Goal: Task Accomplishment & Management: Manage account settings

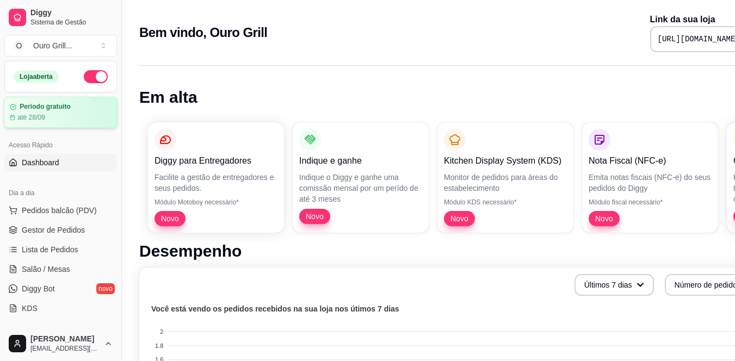
click at [45, 119] on article "até 28/09" at bounding box center [31, 117] width 28 height 9
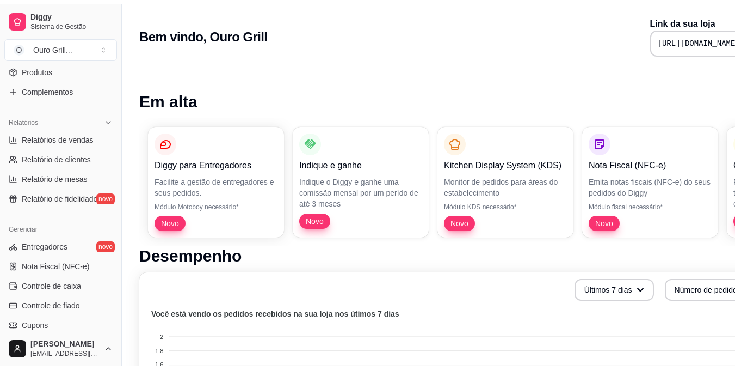
scroll to position [414, 0]
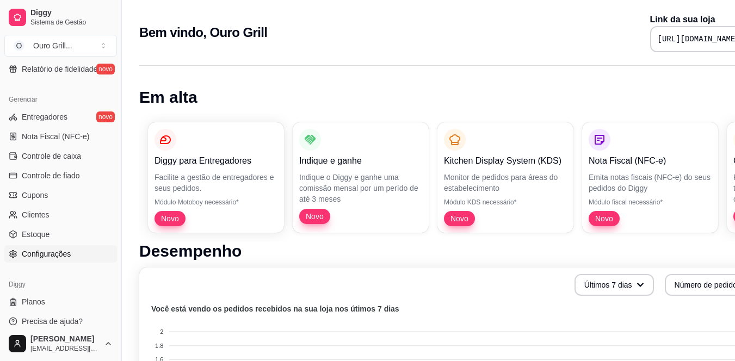
click at [41, 247] on link "Configurações" at bounding box center [60, 254] width 113 height 17
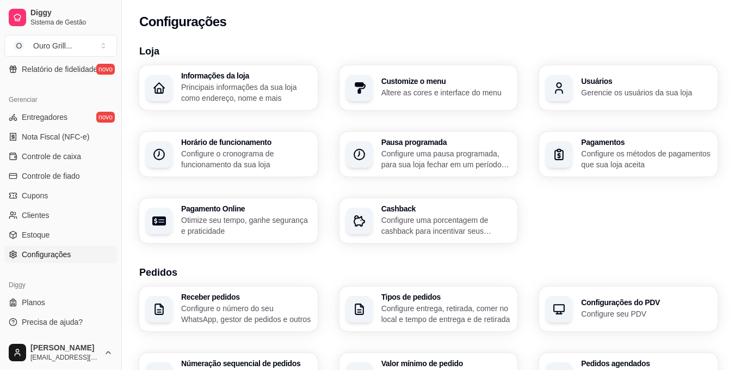
click at [664, 90] on p "Gerencie os usuários da sua loja" at bounding box center [646, 92] width 130 height 11
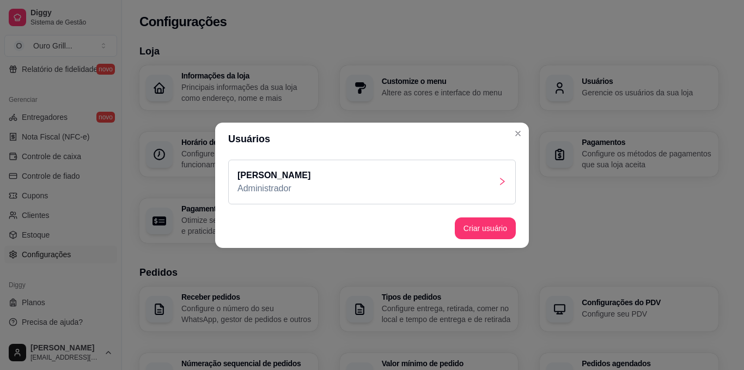
click at [502, 180] on icon "right" at bounding box center [502, 181] width 9 height 9
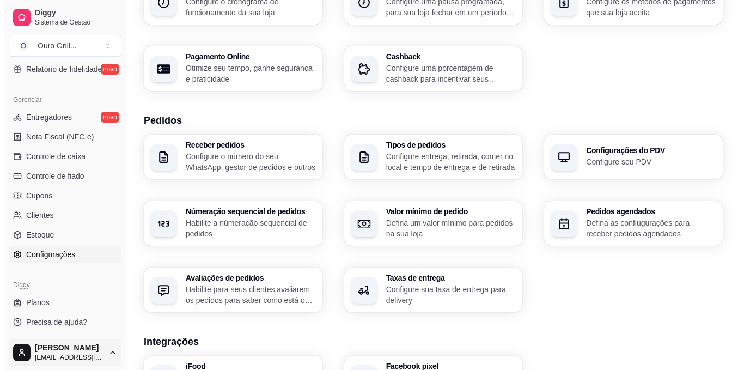
scroll to position [163, 0]
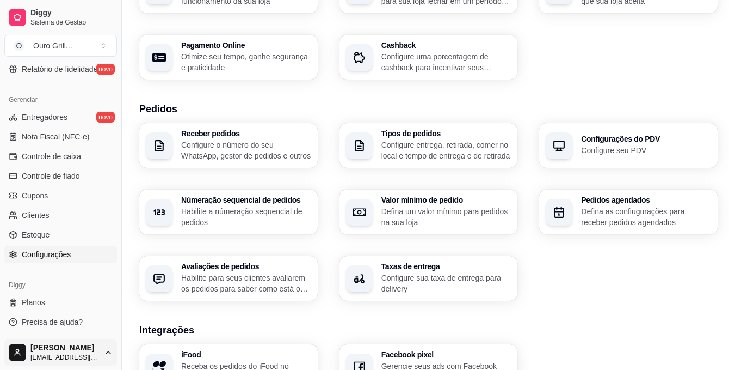
click at [106, 206] on html "Diggy Sistema de Gestão O Ouro Grill ... Loja aberta Período gratuito até 28/09…" at bounding box center [367, 22] width 735 height 370
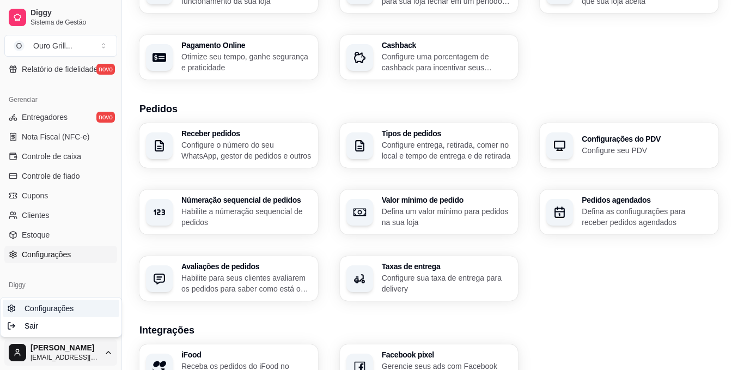
click at [33, 305] on span "Configurações" at bounding box center [48, 308] width 49 height 11
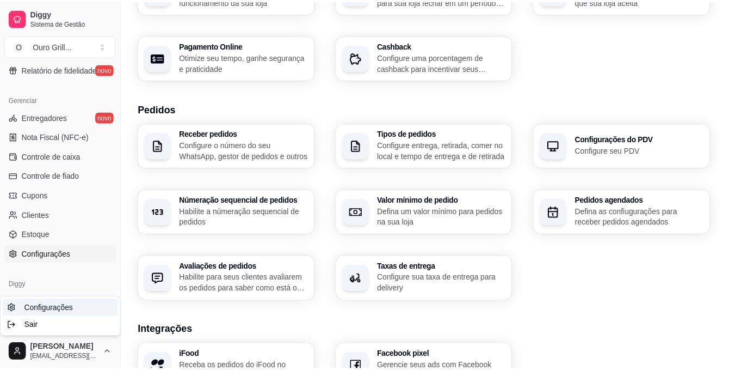
scroll to position [0, 0]
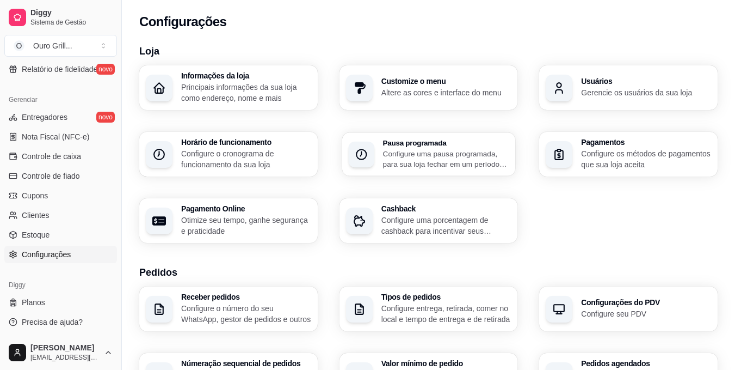
click at [415, 150] on p "Configure uma pausa programada, para sua loja fechar em um período específico" at bounding box center [446, 158] width 126 height 21
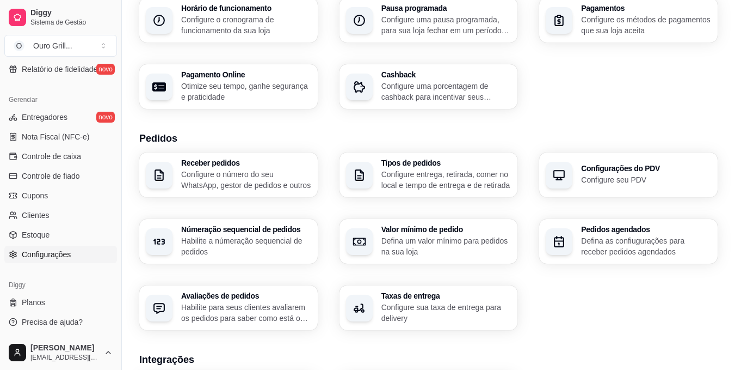
scroll to position [136, 0]
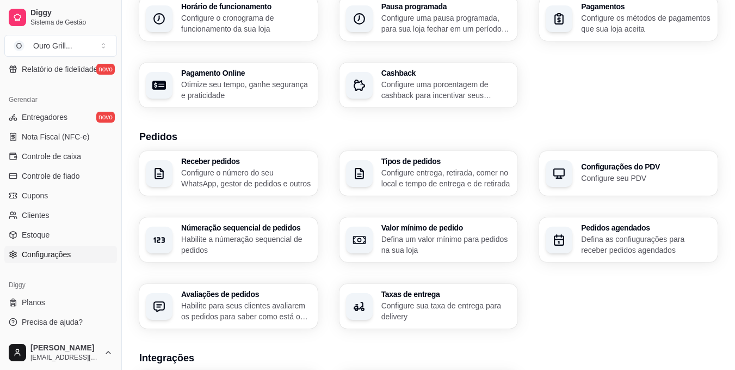
click at [610, 178] on p "Configure seu PDV" at bounding box center [646, 178] width 130 height 11
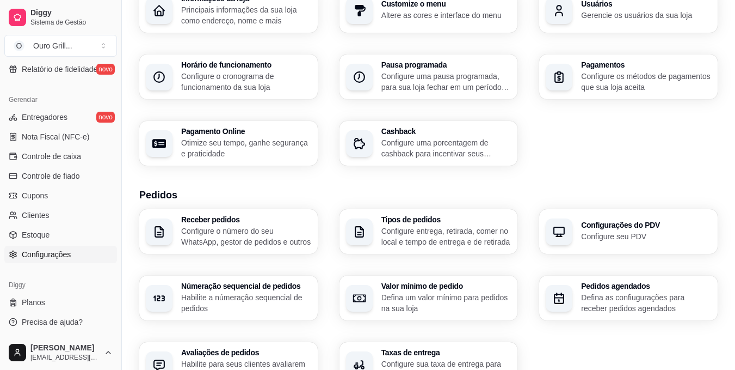
scroll to position [0, 0]
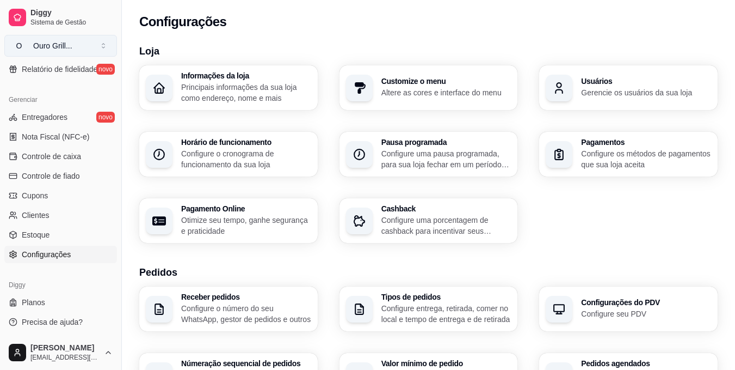
click at [103, 46] on button "O Ouro Grill ..." at bounding box center [60, 46] width 113 height 22
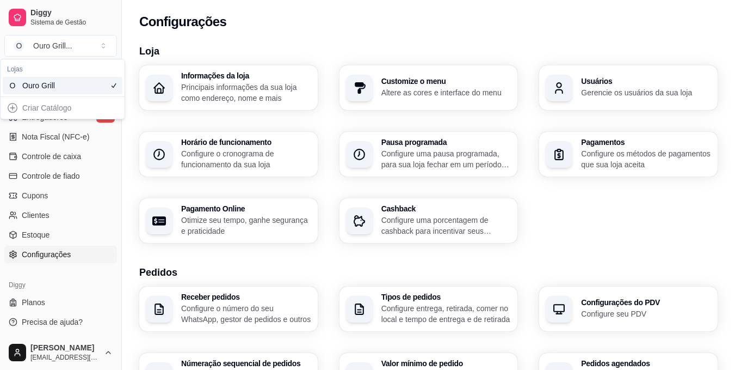
click at [66, 90] on div "Ouro Grill" at bounding box center [46, 85] width 49 height 11
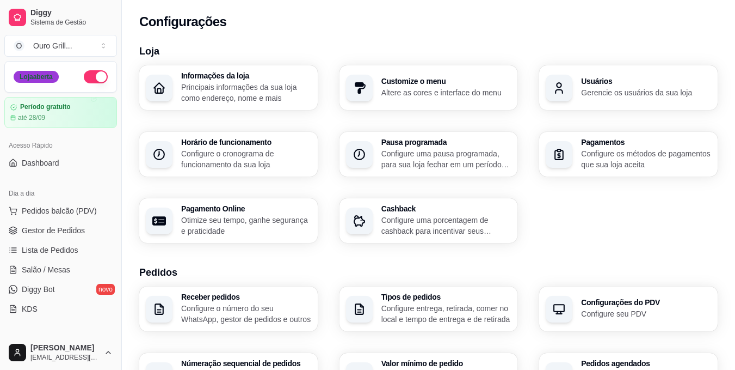
click at [42, 75] on div "Loja aberta" at bounding box center [36, 77] width 45 height 12
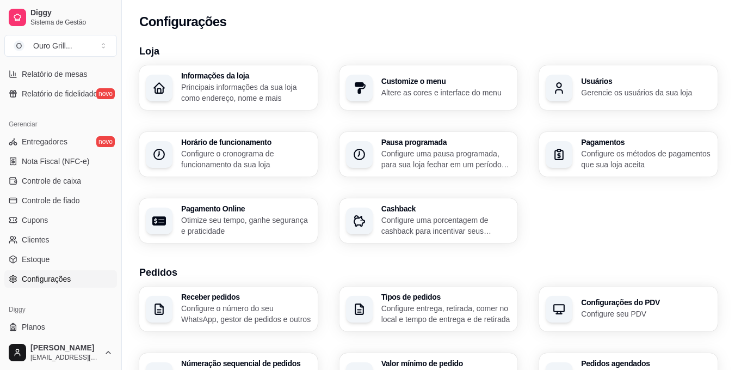
scroll to position [414, 0]
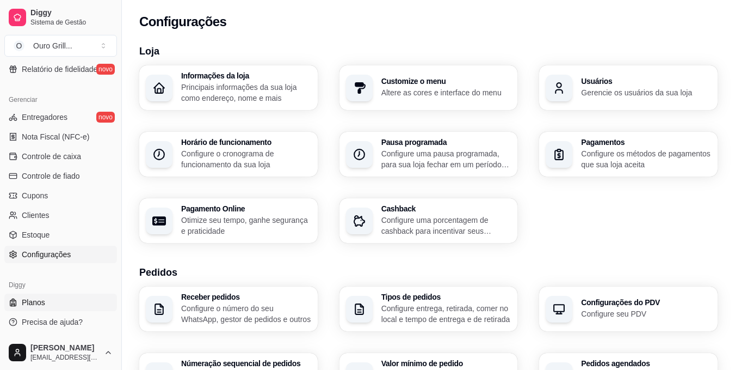
click at [34, 303] on span "Planos" at bounding box center [33, 302] width 23 height 11
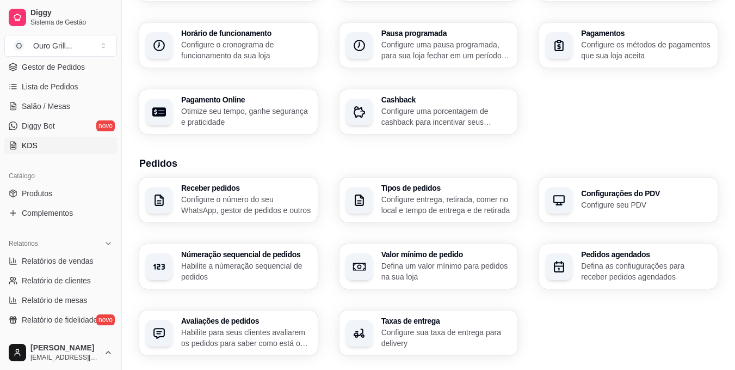
scroll to position [327, 0]
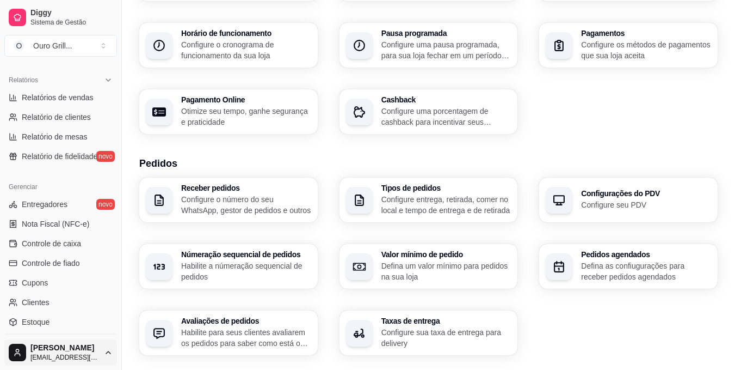
click at [19, 261] on html "Diggy Sistema de Gestão O Ouro Grill ... Loja aberta Período gratuito até 28/09…" at bounding box center [367, 76] width 735 height 370
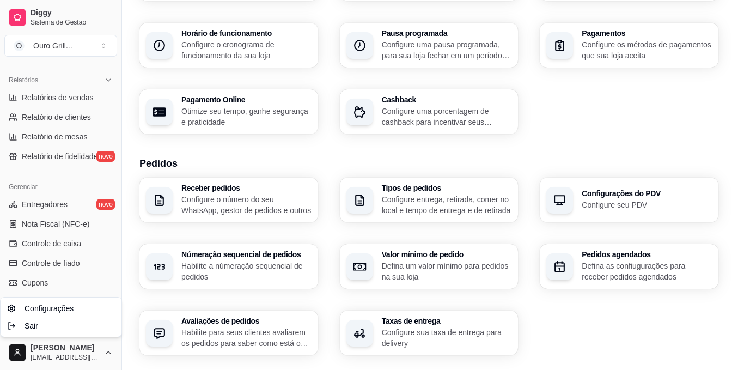
click at [109, 261] on html "Diggy Sistema de Gestão O Ouro Grill ... Loja aberta Período gratuito até 28/09…" at bounding box center [372, 76] width 744 height 370
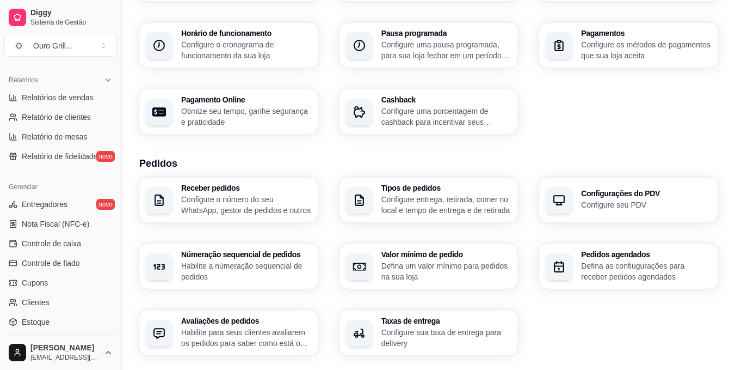
click at [109, 261] on html "Diggy Sistema de Gestão O Ouro Grill ... Loja aberta Período gratuito até 28/09…" at bounding box center [367, 76] width 735 height 370
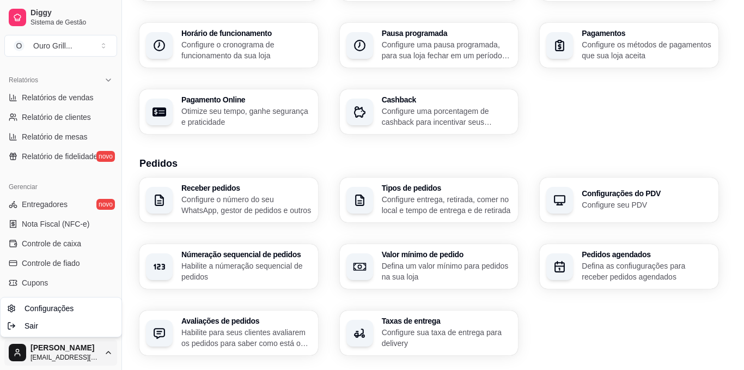
click at [109, 261] on html "Diggy Sistema de Gestão O Ouro Grill ... Loja aberta Período gratuito até 28/09…" at bounding box center [372, 76] width 744 height 370
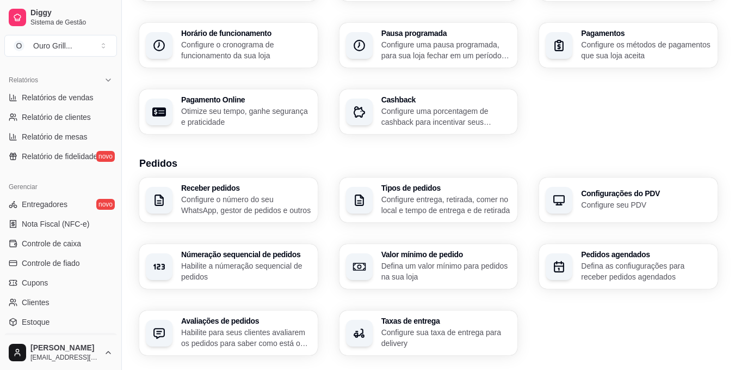
click at [109, 261] on html "Diggy Sistema de Gestão O Ouro Grill ... Loja aberta Período gratuito até 28/09…" at bounding box center [367, 76] width 735 height 370
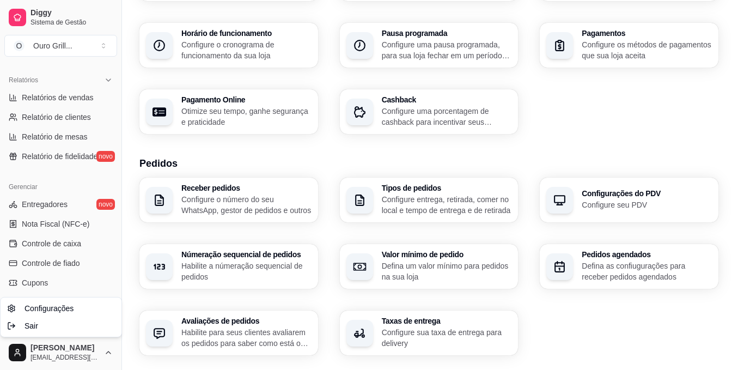
click at [109, 261] on html "Diggy Sistema de Gestão O Ouro Grill ... Loja aberta Período gratuito até 28/09…" at bounding box center [372, 76] width 744 height 370
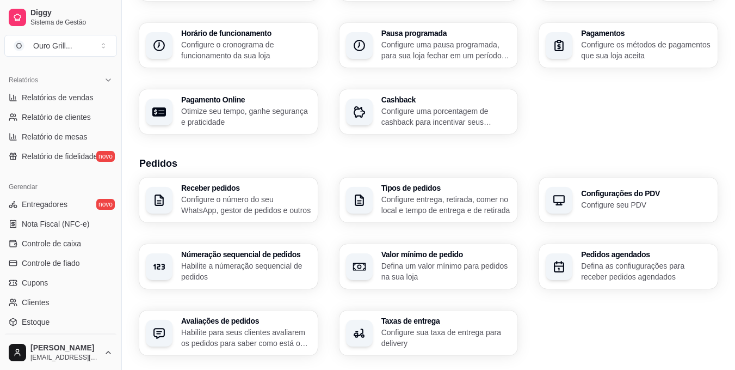
click at [109, 261] on html "Diggy Sistema de Gestão O Ouro Grill ... Loja aberta Período gratuito até 28/09…" at bounding box center [367, 76] width 735 height 370
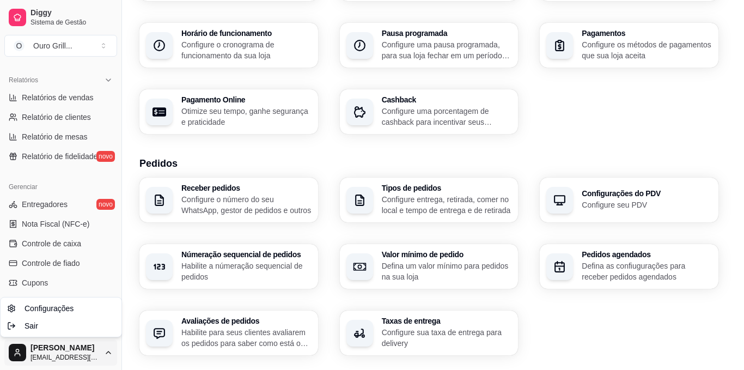
click at [43, 261] on html "Diggy Sistema de Gestão O Ouro Grill ... Loja aberta Período gratuito até 28/09…" at bounding box center [372, 76] width 744 height 370
click at [43, 355] on span "[EMAIL_ADDRESS][DOMAIN_NAME]" at bounding box center [64, 357] width 69 height 9
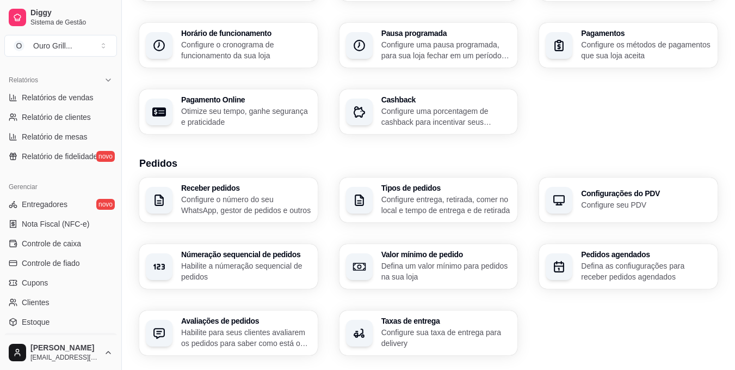
click at [43, 261] on html "Diggy Sistema de Gestão O Ouro Grill ... Loja aberta Período gratuito até 28/09…" at bounding box center [367, 76] width 735 height 370
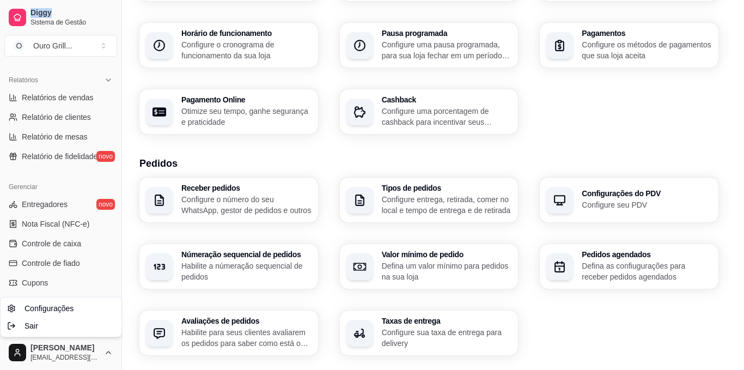
click at [43, 261] on html "Diggy Sistema de Gestão O Ouro Grill ... Loja aberta Período gratuito até 28/09…" at bounding box center [372, 76] width 744 height 370
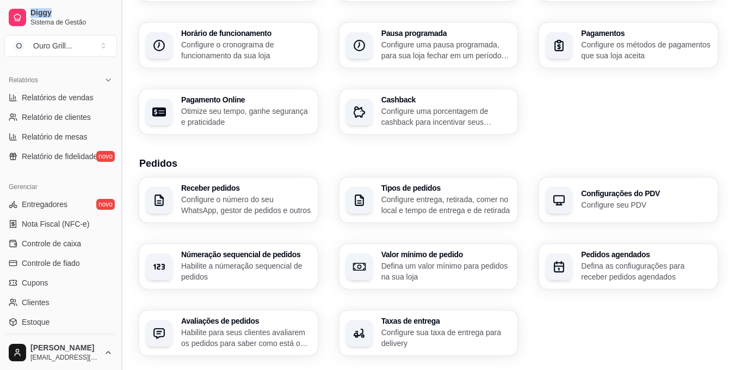
drag, startPoint x: 118, startPoint y: 239, endPoint x: 118, endPoint y: 254, distance: 14.7
click at [118, 254] on button "Toggle Sidebar" at bounding box center [121, 185] width 9 height 370
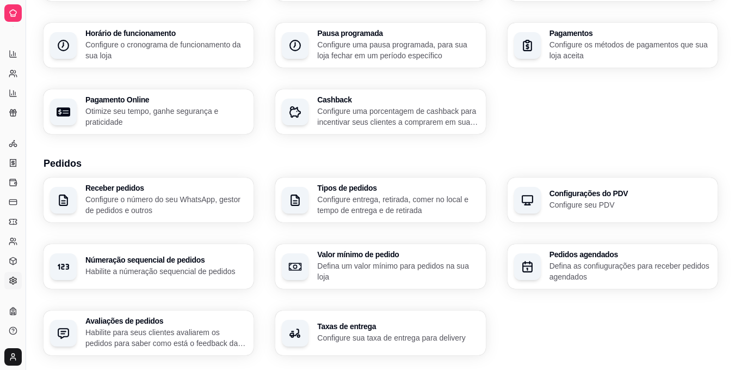
scroll to position [194, 0]
drag, startPoint x: 26, startPoint y: 86, endPoint x: 53, endPoint y: 82, distance: 28.0
click at [53, 82] on div "Diggy Sistema de Gestão O Ouro Grill ... Loja aberta Período gratuito até 28/09…" at bounding box center [367, 272] width 735 height 763
click at [23, 93] on button "Toggle Sidebar" at bounding box center [25, 185] width 9 height 370
click at [21, 93] on ul "Relatórios de vendas Relatório de clientes Relatório de mesas Relatório de fide…" at bounding box center [12, 83] width 17 height 76
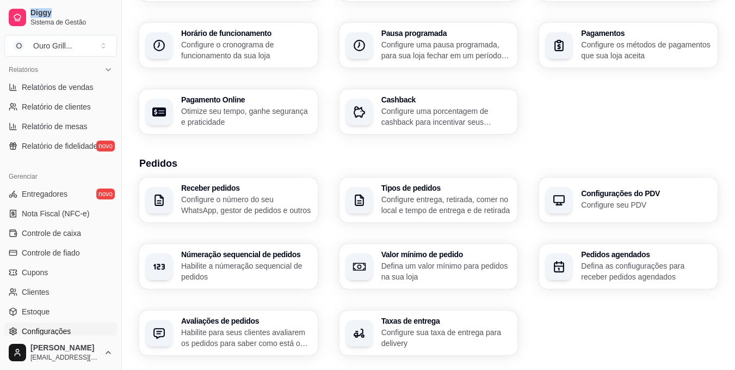
scroll to position [414, 0]
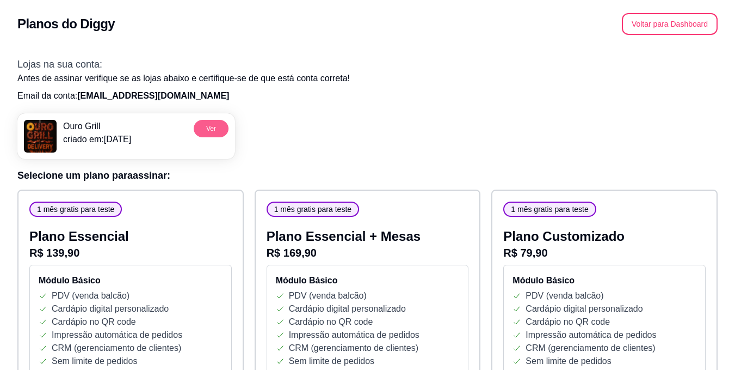
click at [213, 125] on button "Ver" at bounding box center [211, 128] width 35 height 17
